Goal: Navigation & Orientation: Find specific page/section

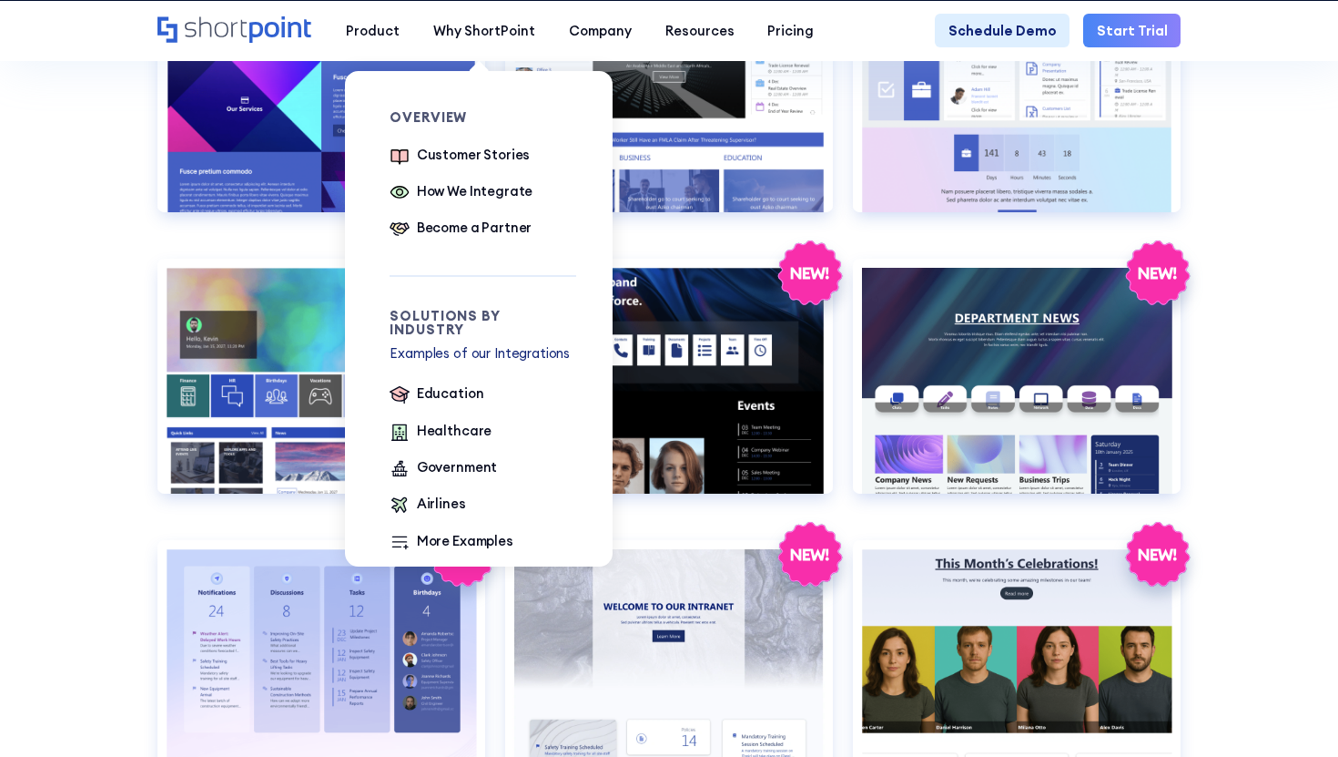
scroll to position [2616, 0]
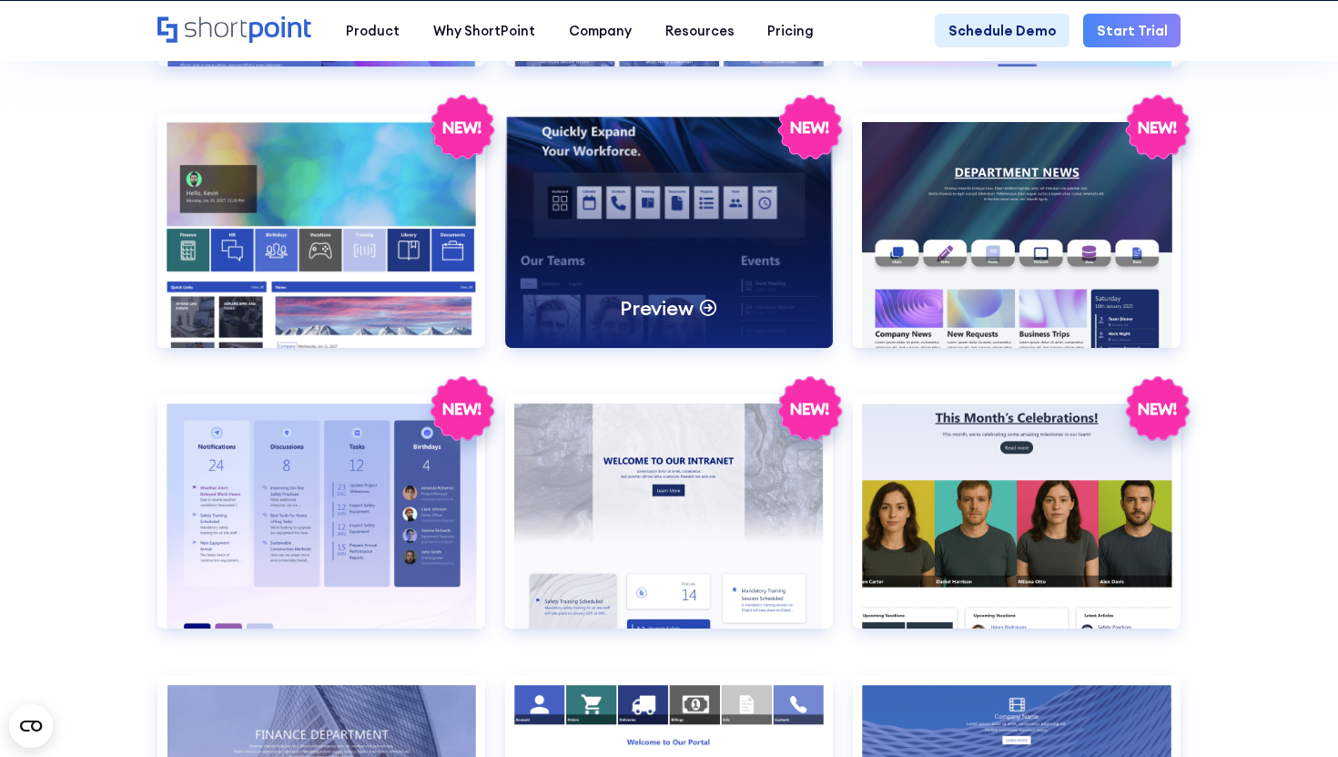
click at [665, 313] on p "Preview" at bounding box center [656, 308] width 73 height 26
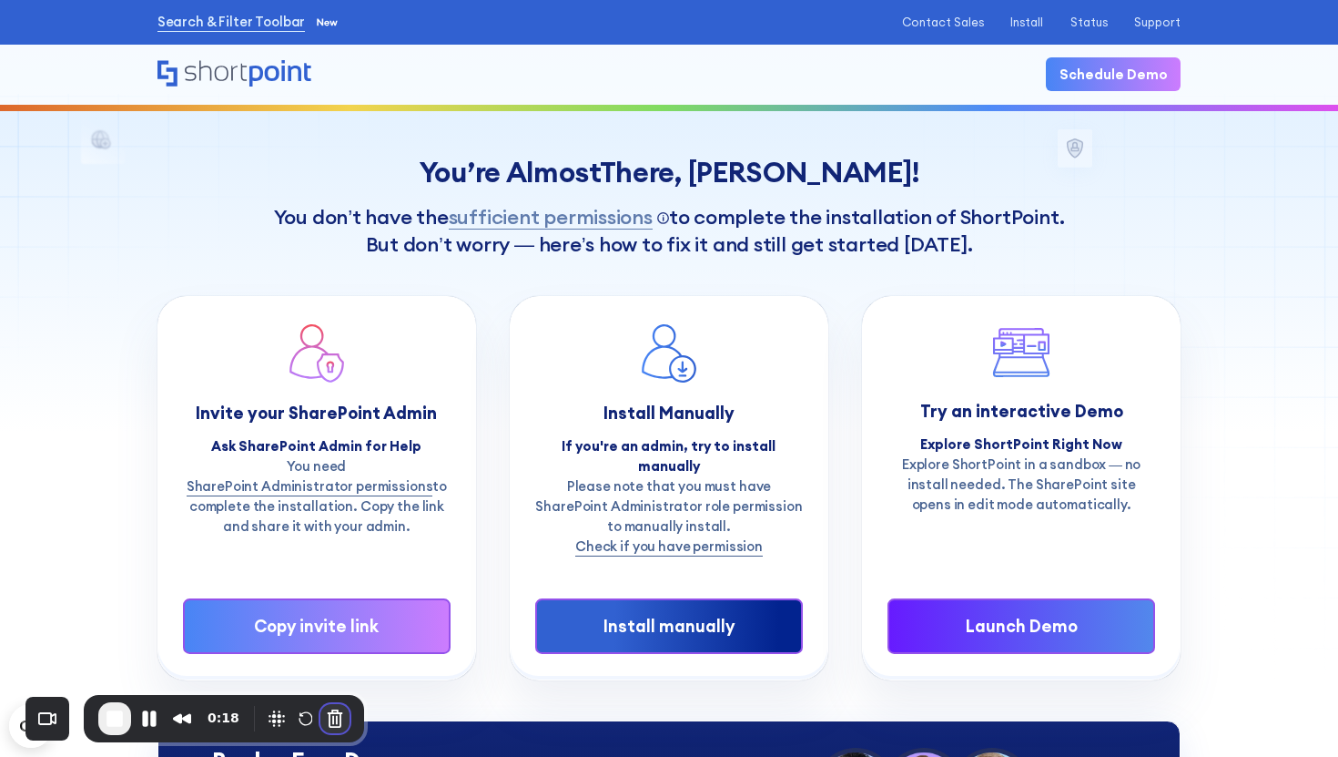
click at [329, 716] on button "Cancel Recording" at bounding box center [334, 718] width 29 height 29
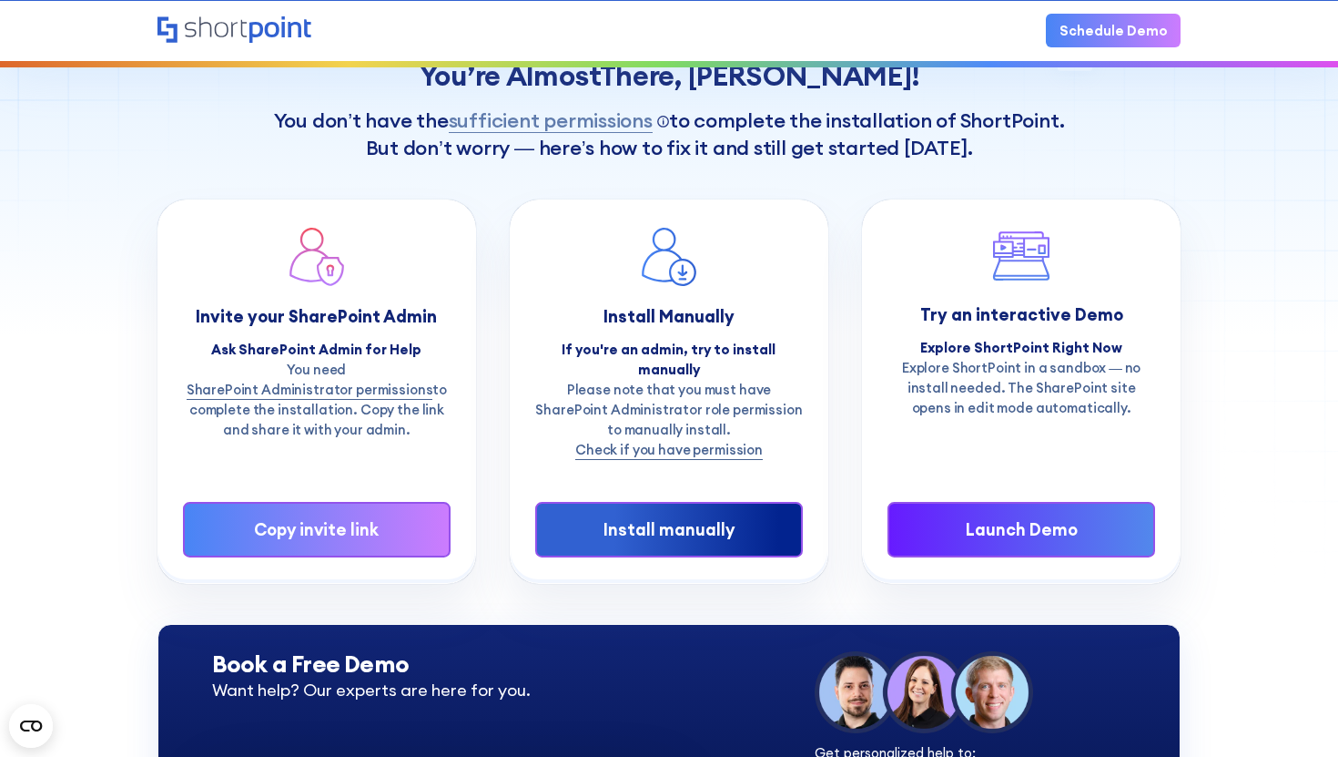
scroll to position [91, 0]
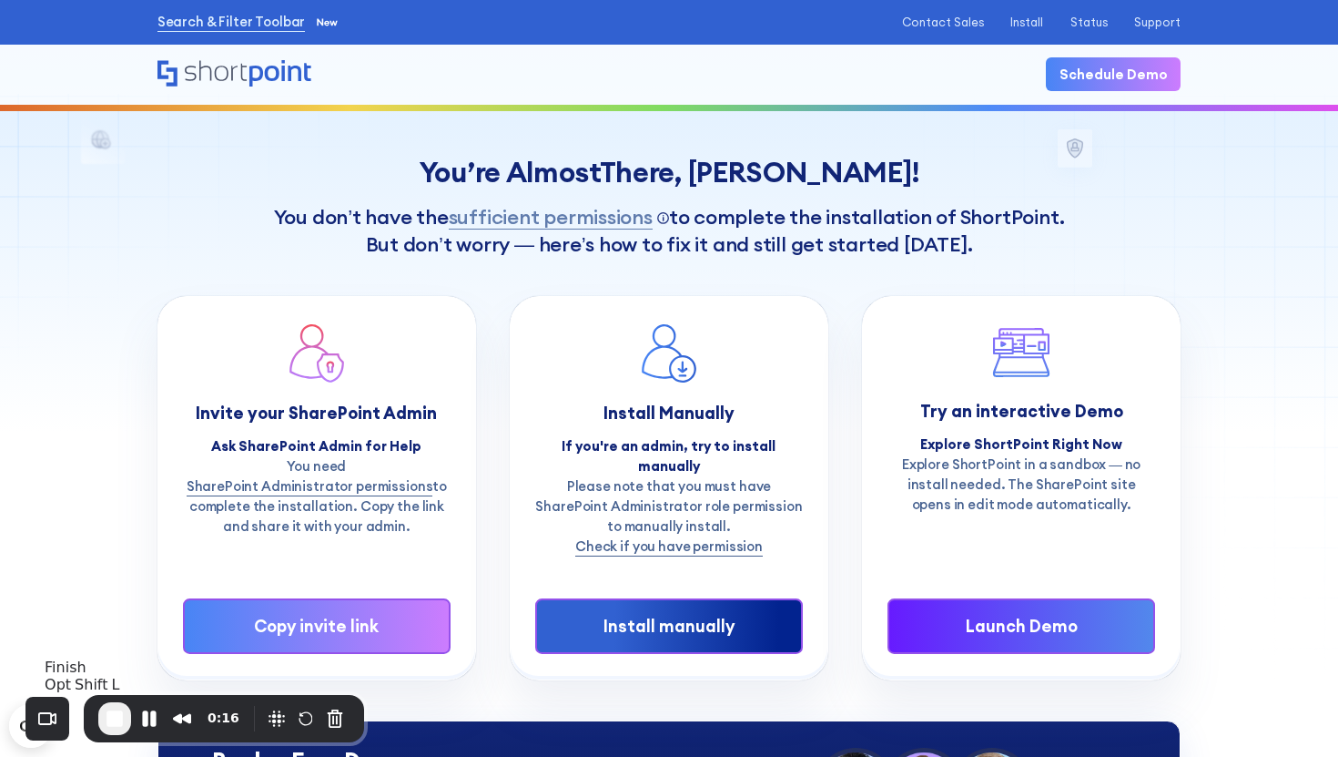
click at [128, 713] on button "End Recording" at bounding box center [114, 718] width 33 height 33
